Goal: Task Accomplishment & Management: Use online tool/utility

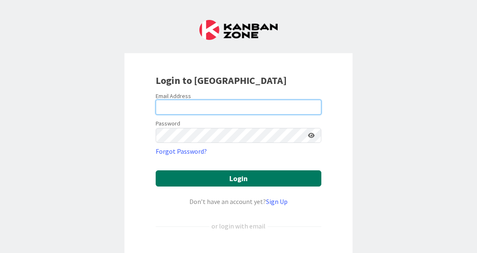
type input "[EMAIL_ADDRESS][PERSON_NAME][DOMAIN_NAME]"
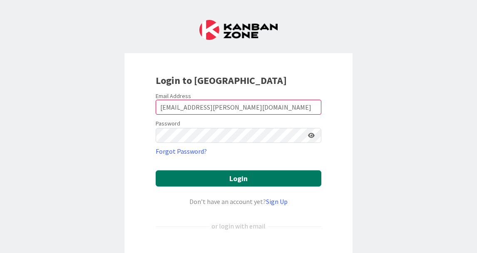
click at [256, 178] on button "Login" at bounding box center [239, 179] width 166 height 16
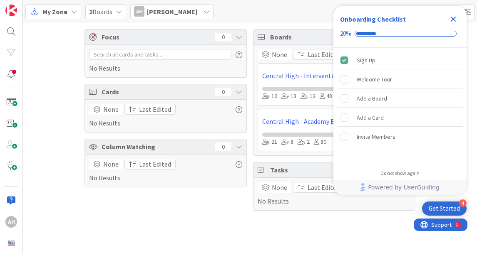
click at [57, 165] on div "Focus 0 No Results Cards 0 None Last Edited No Results Column Watching 0 None L…" at bounding box center [250, 120] width 454 height 194
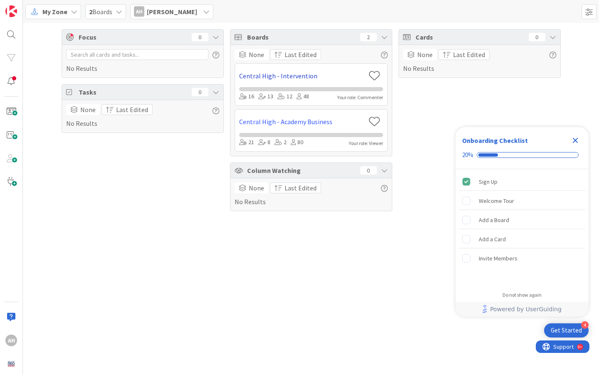
click at [270, 74] on link "Central High - Intervention" at bounding box center [302, 76] width 126 height 10
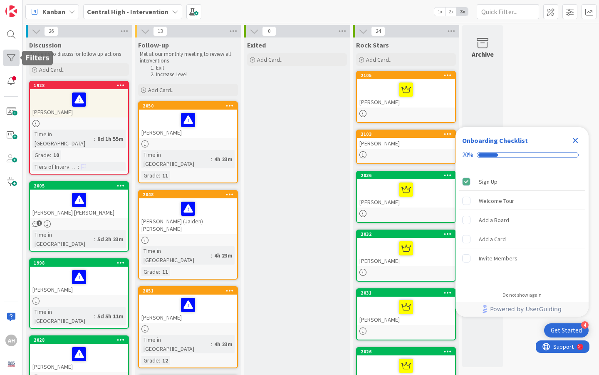
click at [8, 54] on div at bounding box center [11, 58] width 17 height 17
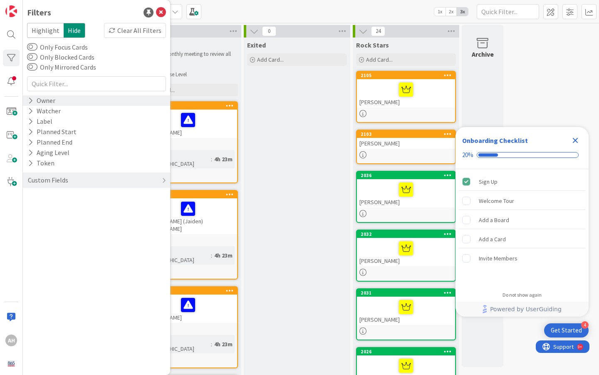
click at [68, 101] on div "Owner" at bounding box center [96, 100] width 147 height 10
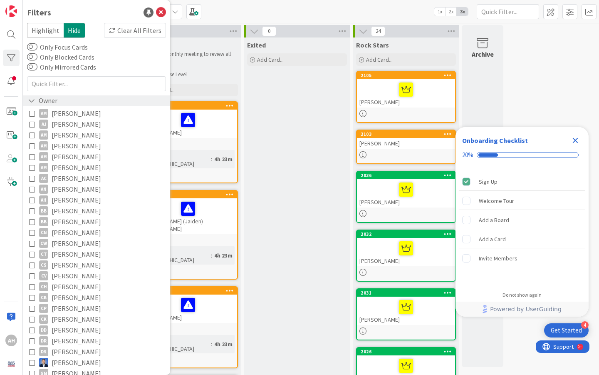
click at [68, 101] on div "Owner" at bounding box center [96, 100] width 147 height 10
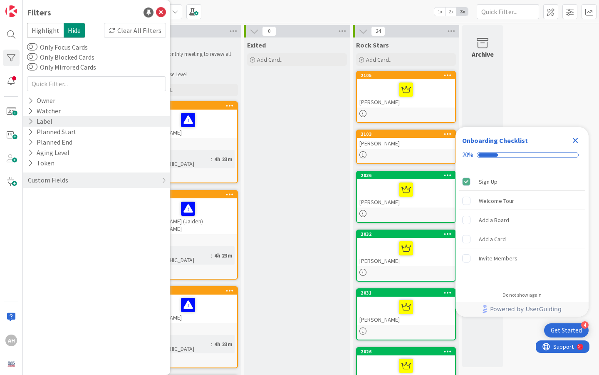
click at [48, 122] on div "Label" at bounding box center [40, 121] width 26 height 10
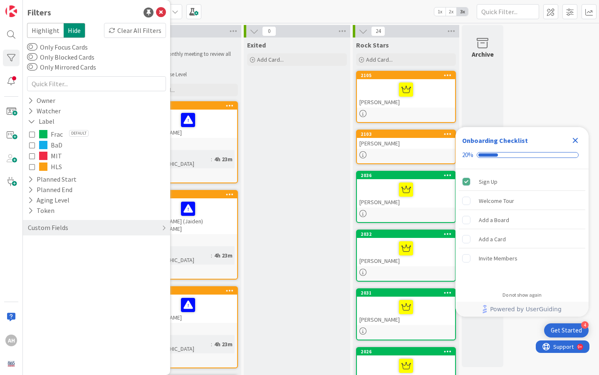
click at [30, 134] on icon at bounding box center [32, 134] width 6 height 6
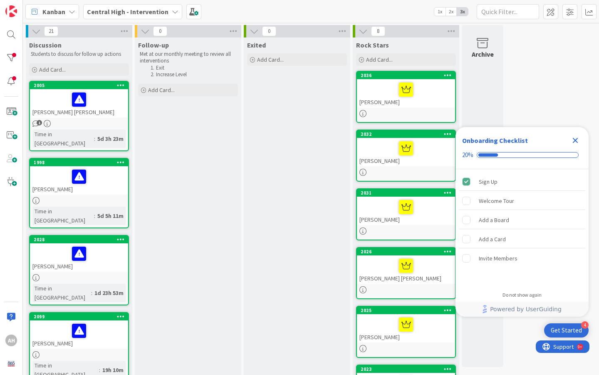
scroll to position [2, 0]
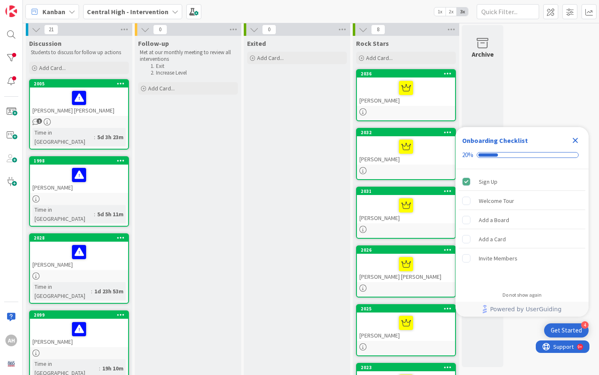
click at [80, 109] on div "[PERSON_NAME] [PERSON_NAME]" at bounding box center [79, 101] width 98 height 28
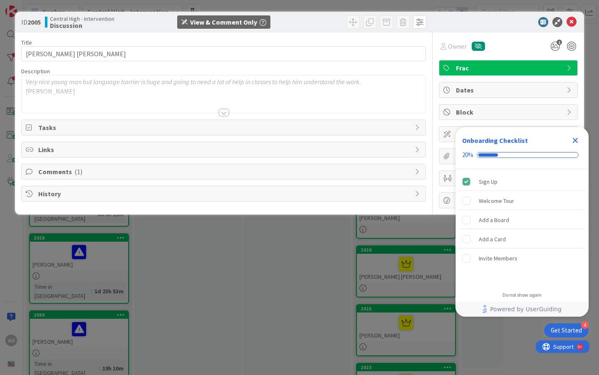
click at [477, 140] on icon "Close Checklist" at bounding box center [575, 140] width 5 height 5
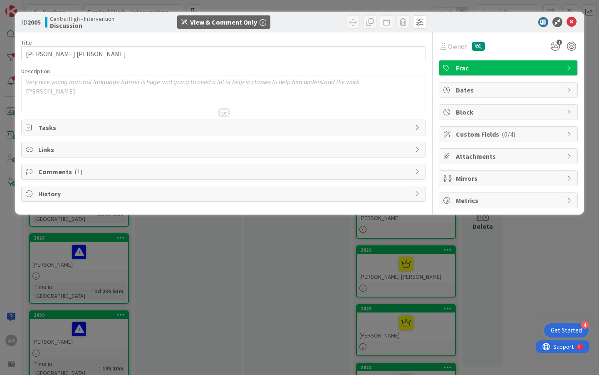
click at [41, 129] on span "Tasks" at bounding box center [224, 127] width 372 height 10
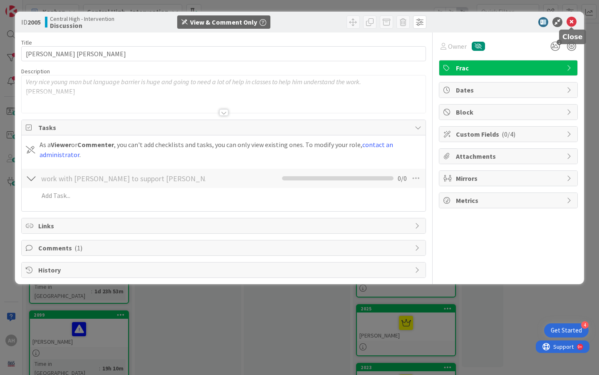
click at [477, 20] on icon at bounding box center [572, 22] width 10 height 10
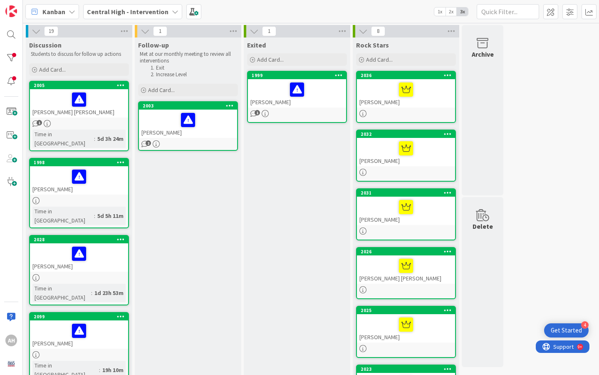
click at [164, 125] on div at bounding box center [187, 119] width 93 height 17
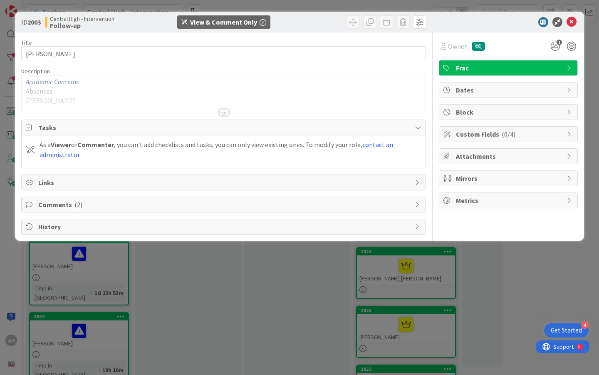
click at [28, 126] on icon at bounding box center [30, 127] width 8 height 7
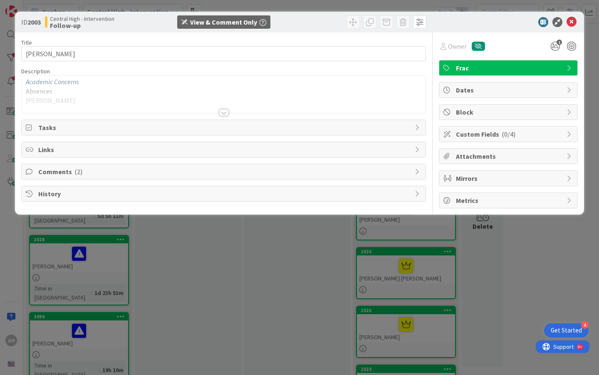
click at [28, 126] on icon at bounding box center [30, 127] width 8 height 7
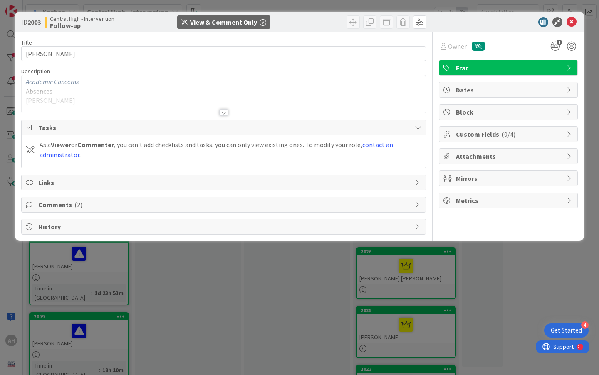
click at [37, 100] on div at bounding box center [224, 102] width 404 height 21
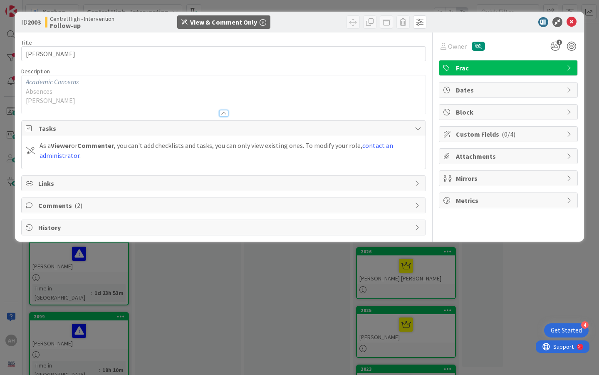
click at [55, 200] on div "Comments ( 2 )" at bounding box center [224, 205] width 404 height 15
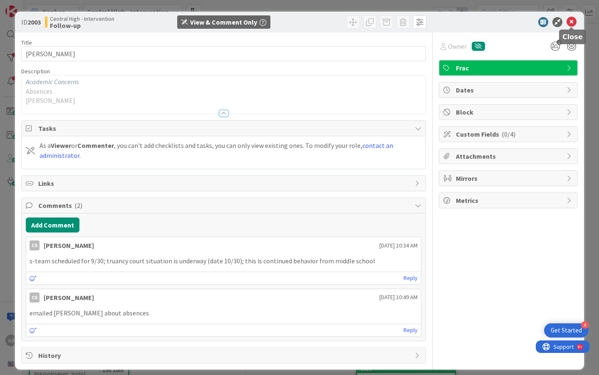
click at [477, 22] on icon at bounding box center [572, 22] width 10 height 10
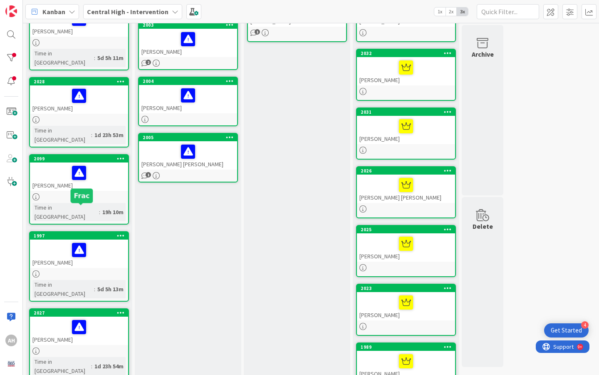
scroll to position [13, 0]
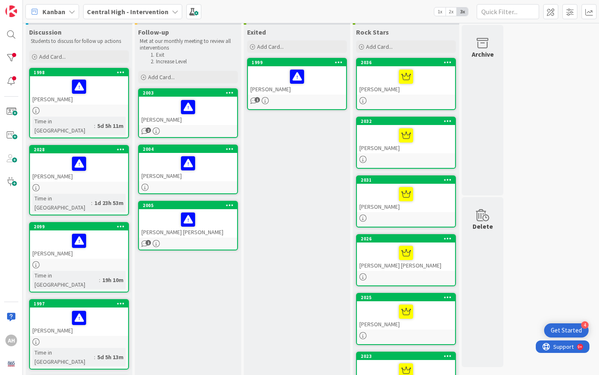
click at [63, 194] on div "Time in [GEOGRAPHIC_DATA]" at bounding box center [61, 203] width 59 height 18
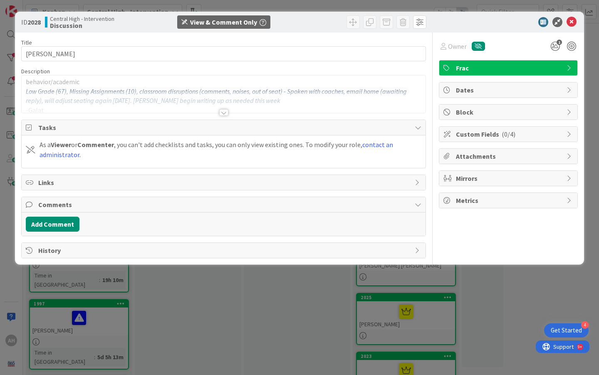
click at [225, 113] on div at bounding box center [223, 112] width 9 height 7
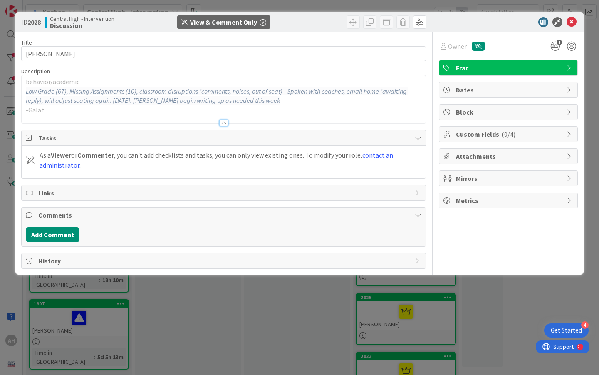
click at [53, 211] on span "Comments" at bounding box center [224, 215] width 372 height 10
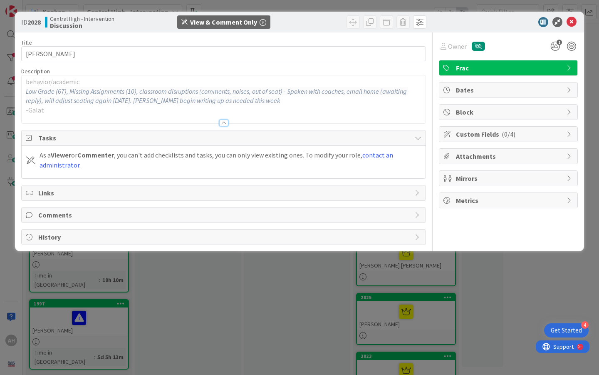
click at [63, 214] on span "Comments" at bounding box center [224, 215] width 372 height 10
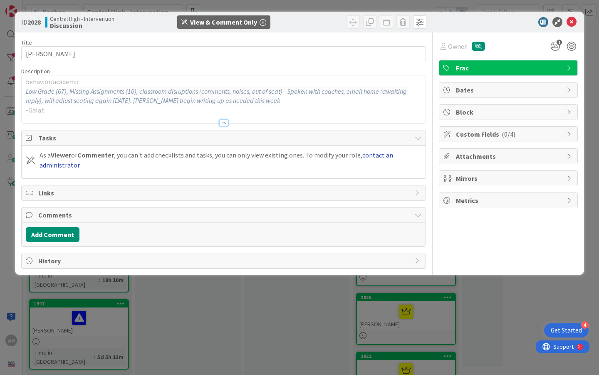
click at [59, 164] on link "contact an administrator" at bounding box center [217, 160] width 354 height 18
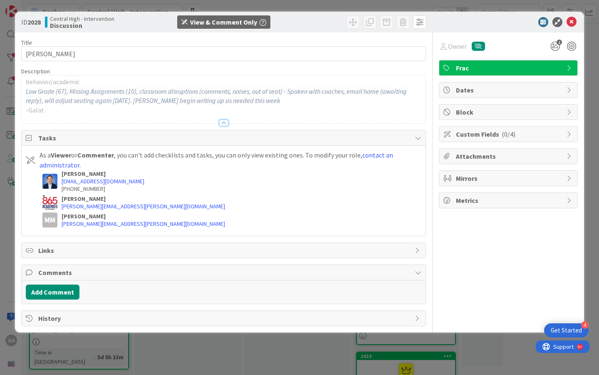
click at [32, 137] on icon at bounding box center [30, 137] width 8 height 7
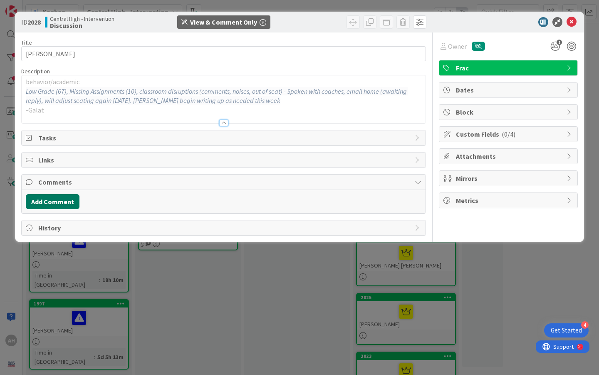
click at [56, 203] on button "Add Comment" at bounding box center [53, 201] width 54 height 15
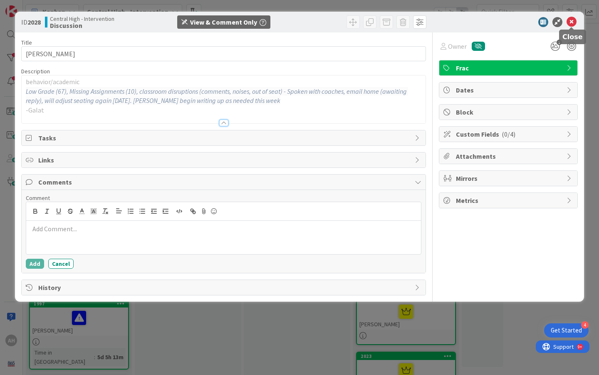
click at [477, 21] on icon at bounding box center [572, 22] width 10 height 10
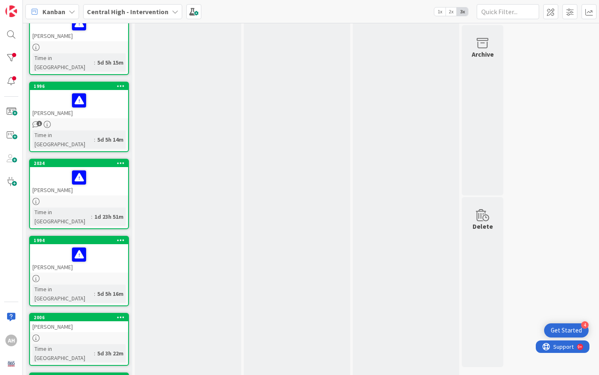
scroll to position [846, 0]
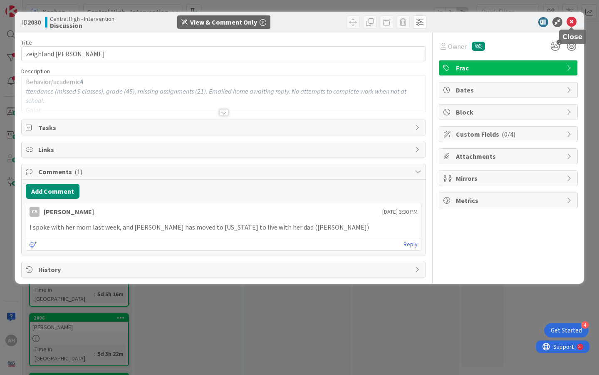
click at [477, 23] on icon at bounding box center [572, 22] width 10 height 10
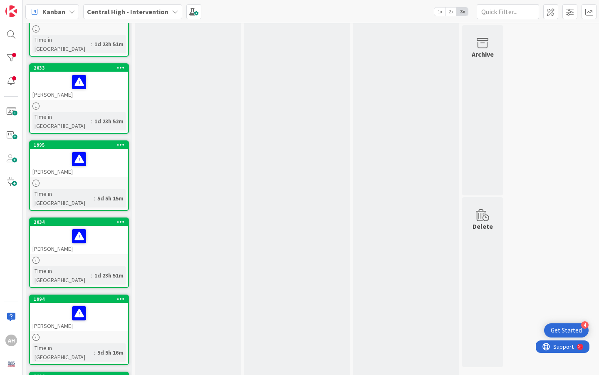
scroll to position [710, 0]
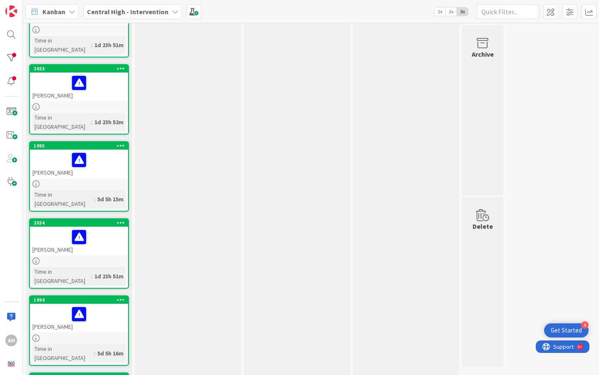
click at [43, 253] on div "[PERSON_NAME]" at bounding box center [79, 317] width 98 height 28
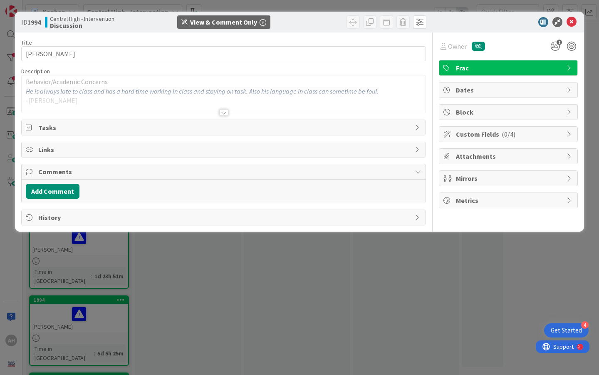
click at [225, 114] on div at bounding box center [223, 112] width 9 height 7
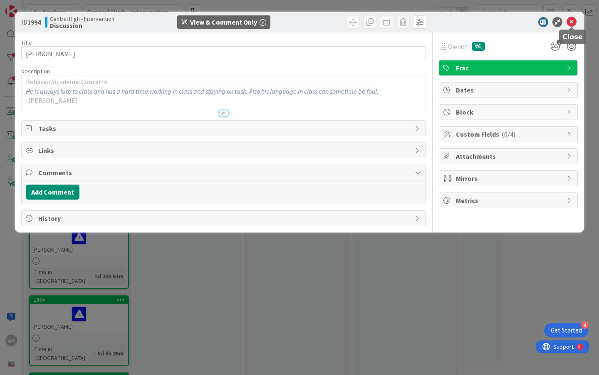
click at [477, 25] on icon at bounding box center [572, 22] width 10 height 10
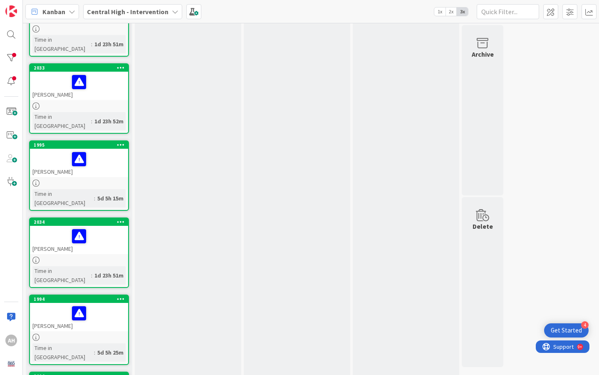
scroll to position [710, 0]
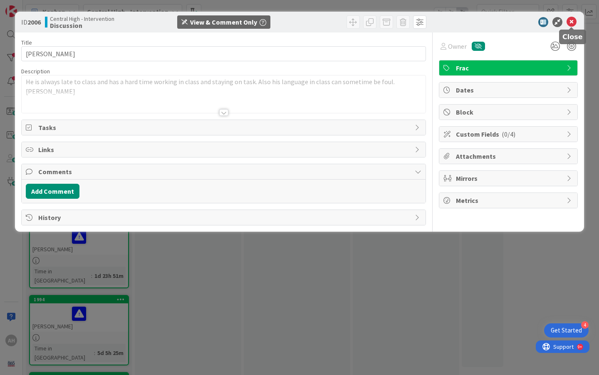
click at [477, 22] on icon at bounding box center [572, 22] width 10 height 10
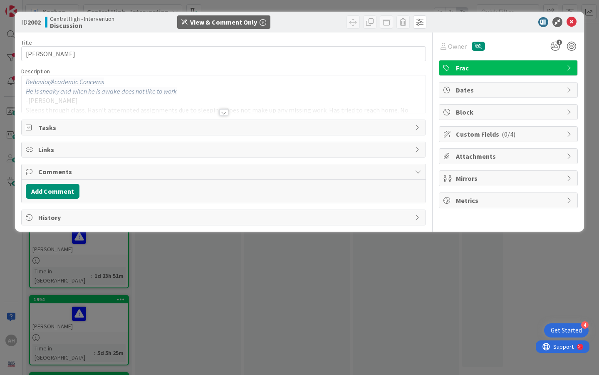
click at [223, 112] on div at bounding box center [223, 112] width 9 height 7
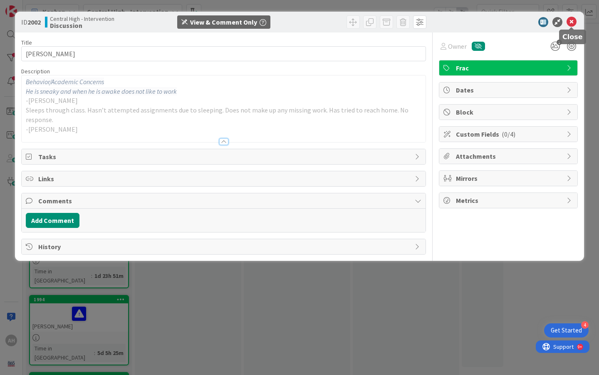
click at [477, 20] on icon at bounding box center [572, 22] width 10 height 10
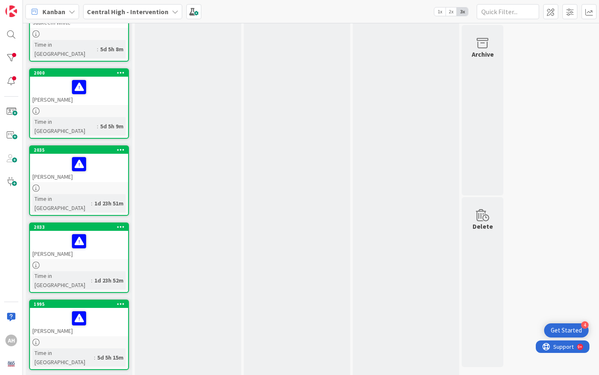
click at [63, 154] on div "[PERSON_NAME]" at bounding box center [79, 168] width 98 height 28
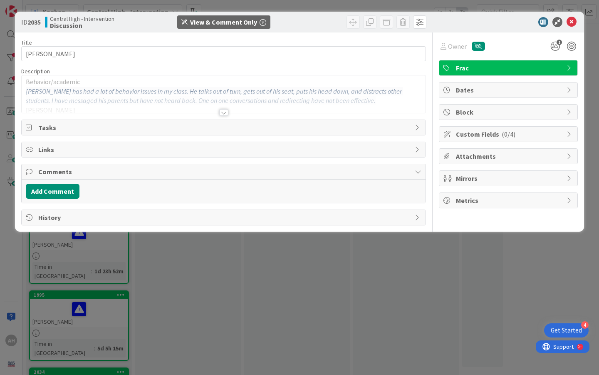
click at [227, 114] on div at bounding box center [223, 112] width 9 height 7
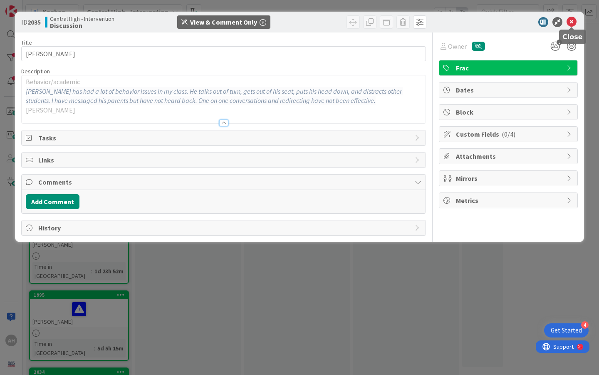
click at [477, 24] on icon at bounding box center [572, 22] width 10 height 10
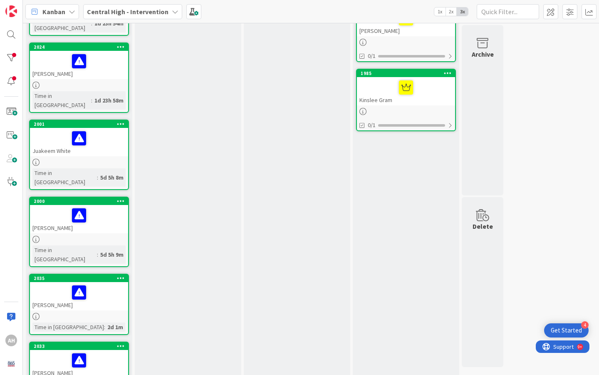
click at [59, 206] on div at bounding box center [78, 214] width 93 height 17
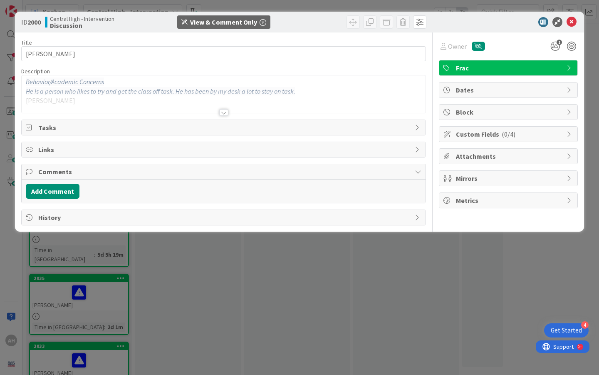
click at [221, 114] on div at bounding box center [223, 112] width 9 height 7
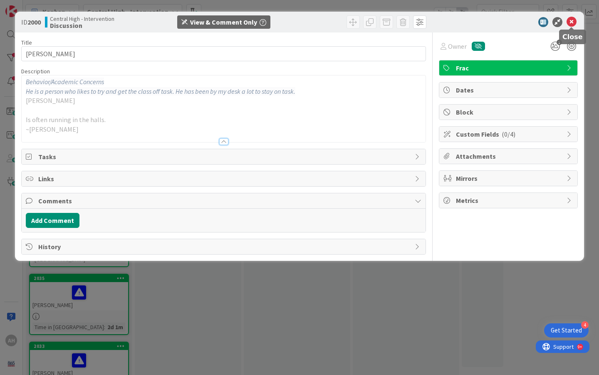
click at [477, 23] on icon at bounding box center [572, 22] width 10 height 10
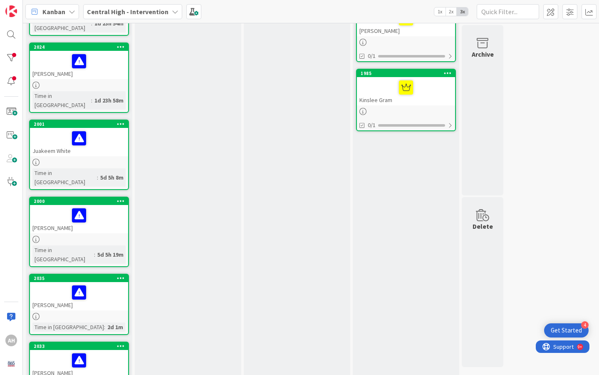
click at [57, 129] on div at bounding box center [78, 137] width 93 height 17
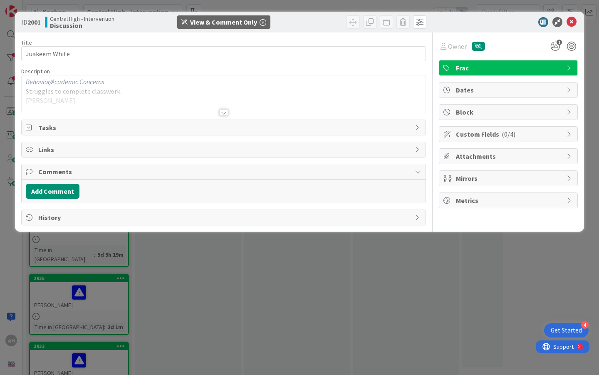
click at [225, 114] on div at bounding box center [223, 112] width 9 height 7
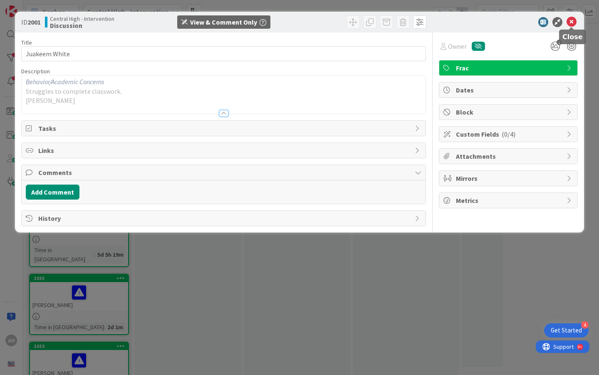
click at [477, 25] on icon at bounding box center [572, 22] width 10 height 10
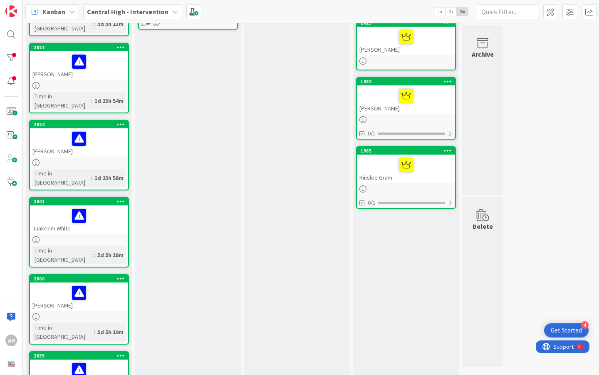
scroll to position [318, 0]
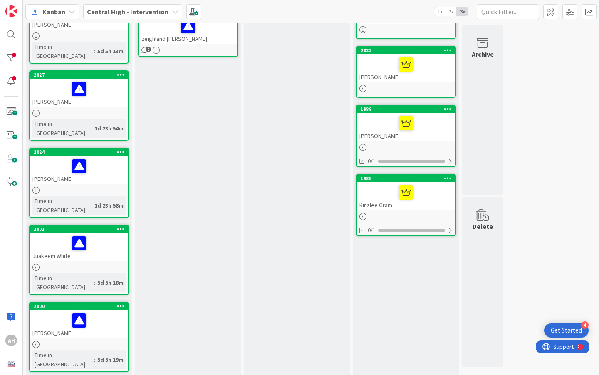
click at [52, 156] on div "[PERSON_NAME]" at bounding box center [79, 170] width 98 height 28
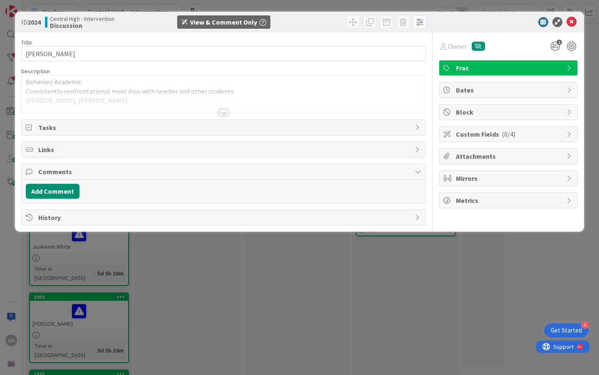
click at [224, 111] on div at bounding box center [223, 112] width 9 height 7
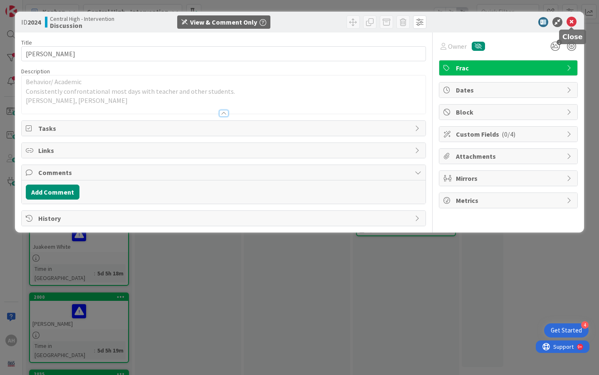
click at [477, 21] on icon at bounding box center [572, 22] width 10 height 10
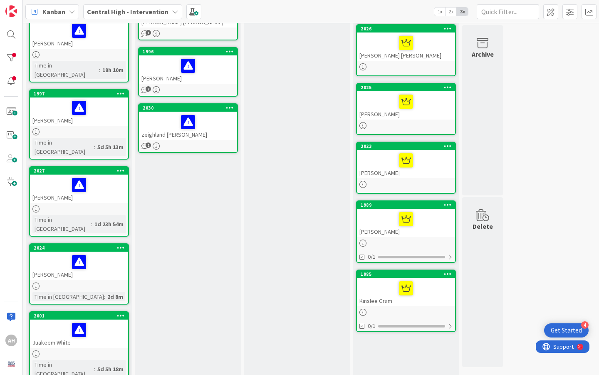
scroll to position [222, 0]
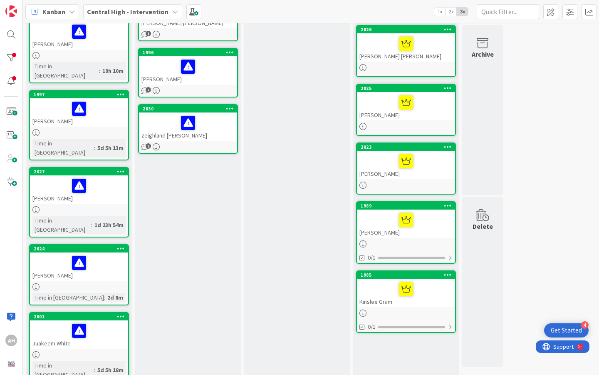
click at [56, 99] on link "1997 [PERSON_NAME] Time in [GEOGRAPHIC_DATA] : 5d 5h 13m" at bounding box center [79, 125] width 100 height 70
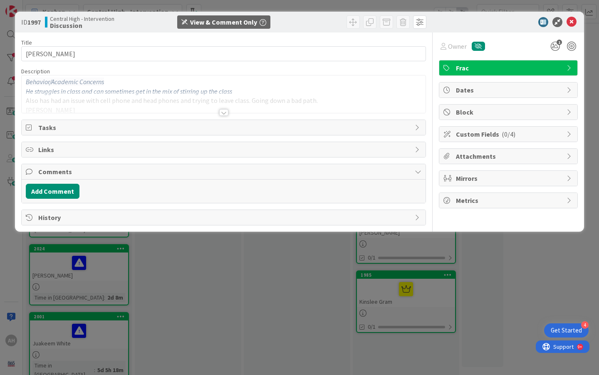
click at [226, 111] on div at bounding box center [223, 112] width 9 height 7
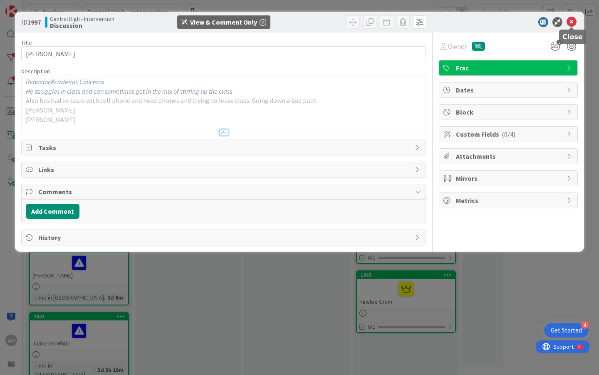
click at [477, 20] on icon at bounding box center [572, 22] width 10 height 10
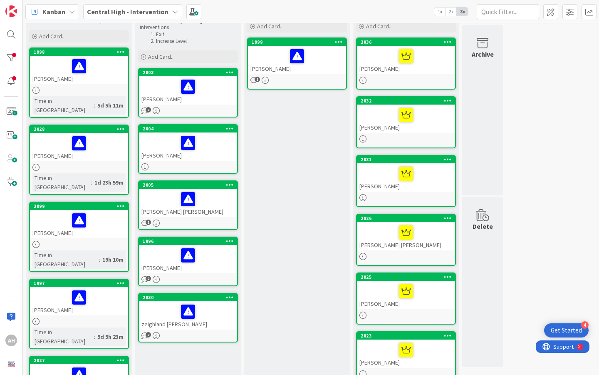
scroll to position [19, 0]
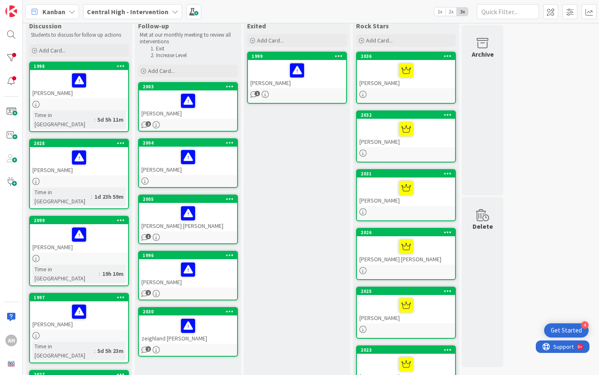
click at [54, 228] on div "[PERSON_NAME]" at bounding box center [79, 238] width 98 height 28
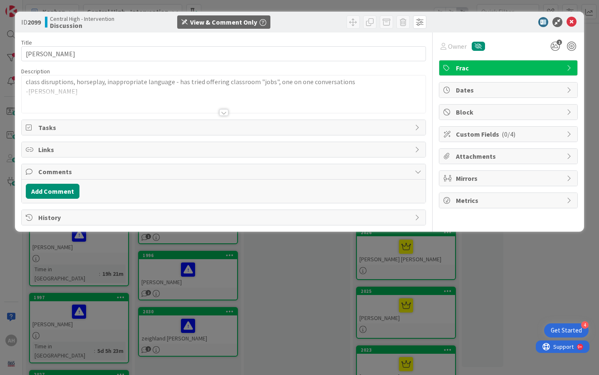
click at [228, 113] on div at bounding box center [223, 112] width 9 height 7
click at [221, 109] on div at bounding box center [223, 112] width 9 height 7
click at [226, 112] on div at bounding box center [223, 112] width 9 height 7
click at [35, 167] on div "Comments" at bounding box center [224, 171] width 404 height 15
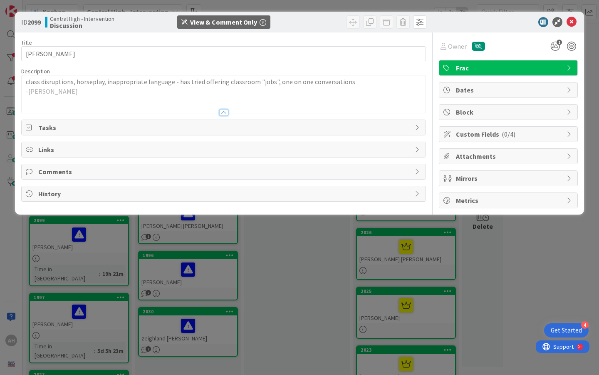
click at [35, 167] on div "Comments" at bounding box center [224, 171] width 404 height 15
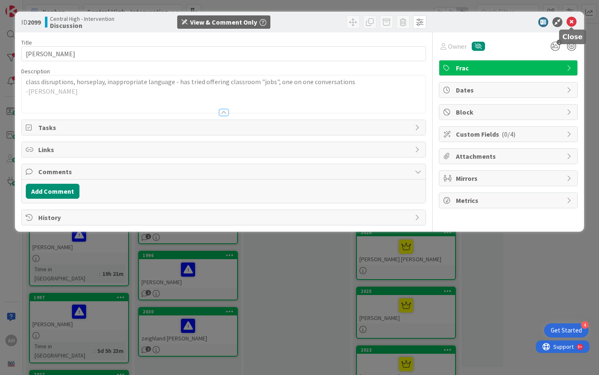
click at [477, 18] on icon at bounding box center [572, 22] width 10 height 10
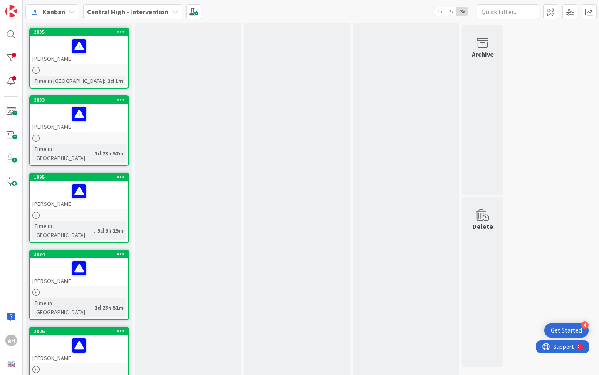
scroll to position [659, 0]
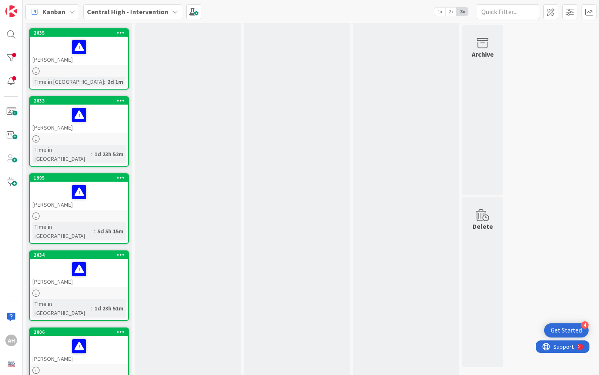
click at [50, 183] on div at bounding box center [78, 191] width 93 height 17
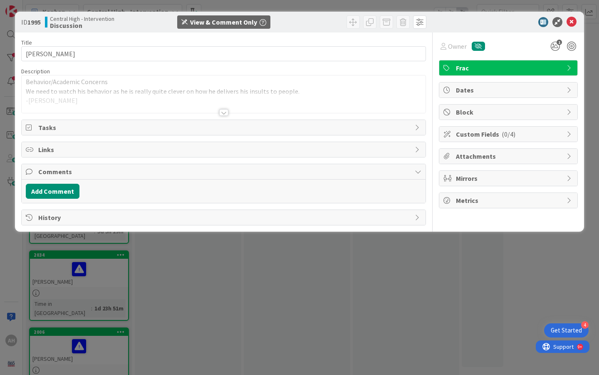
click at [223, 112] on div at bounding box center [223, 112] width 9 height 7
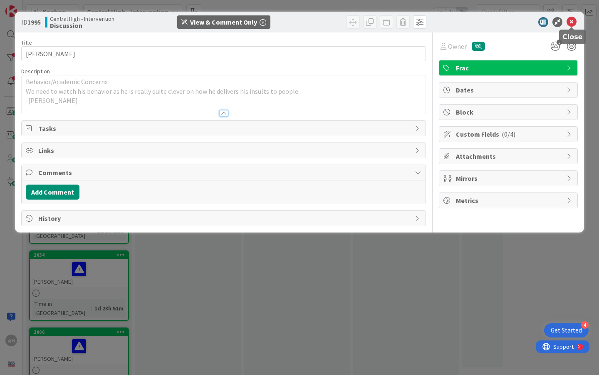
click at [477, 21] on icon at bounding box center [572, 22] width 10 height 10
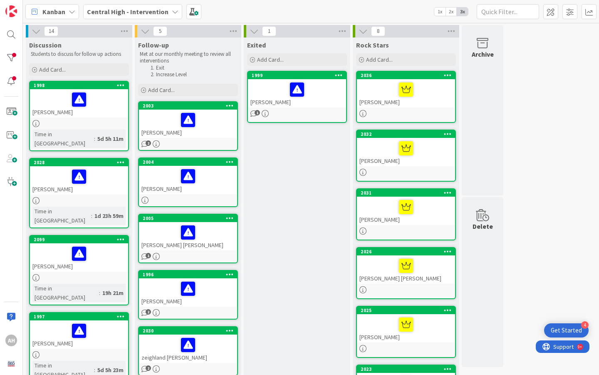
click at [159, 142] on icon at bounding box center [156, 143] width 7 height 7
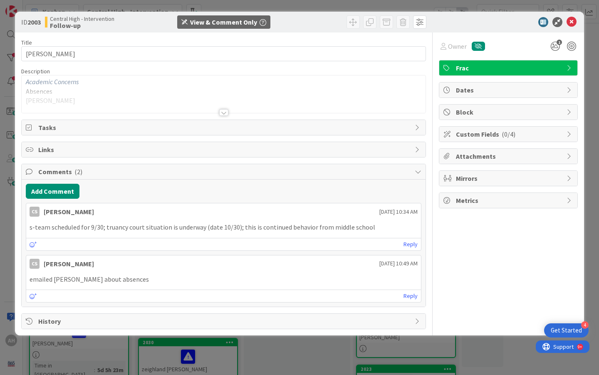
click at [102, 228] on p "s-team scheduled for 9/30; truancy court situation is underway (date 10/30); th…" at bounding box center [224, 227] width 388 height 10
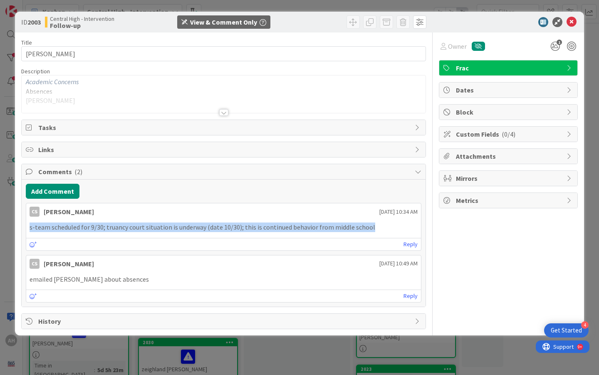
click at [102, 228] on p "s-team scheduled for 9/30; truancy court situation is underway (date 10/30); th…" at bounding box center [224, 227] width 388 height 10
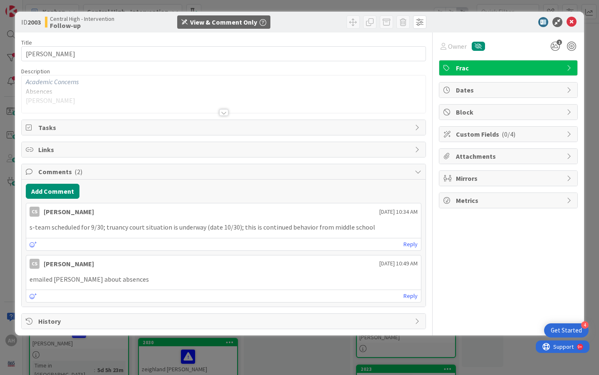
click at [228, 112] on div at bounding box center [224, 102] width 404 height 21
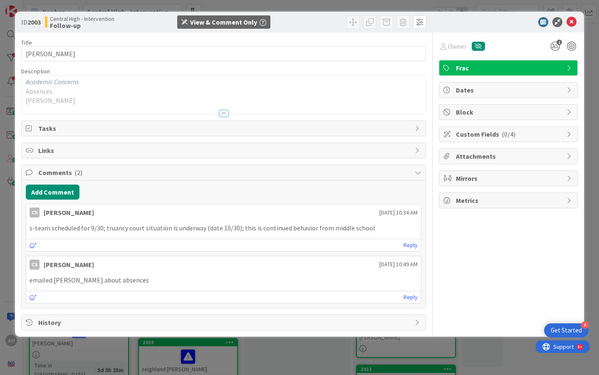
click at [95, 224] on p "s-team scheduled for 9/30; truancy court situation is underway (date 10/30); th…" at bounding box center [224, 228] width 388 height 10
click at [477, 22] on icon at bounding box center [572, 22] width 10 height 10
